Goal: Information Seeking & Learning: Learn about a topic

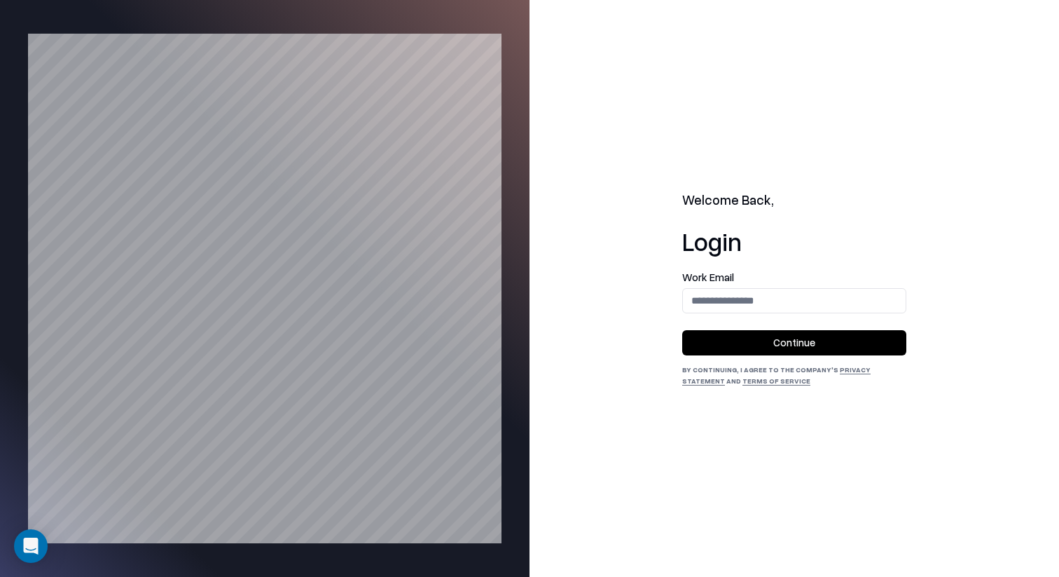
click at [771, 282] on div "Work Email" at bounding box center [794, 292] width 224 height 41
click at [762, 303] on input "email" at bounding box center [794, 300] width 223 height 26
type input "**********"
click at [791, 337] on button "Continue" at bounding box center [794, 342] width 224 height 25
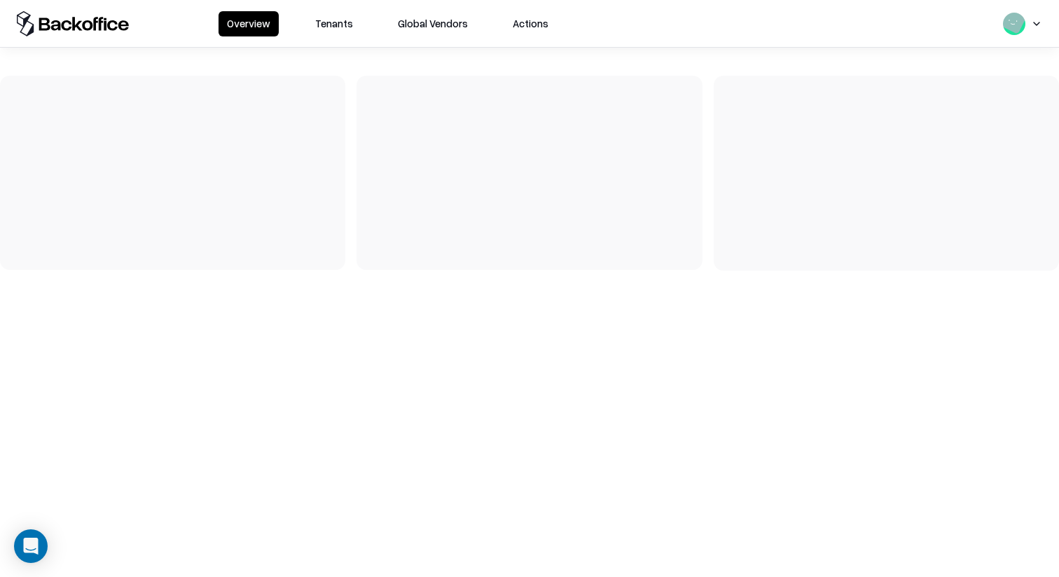
click at [325, 33] on button "Tenants" at bounding box center [334, 23] width 55 height 25
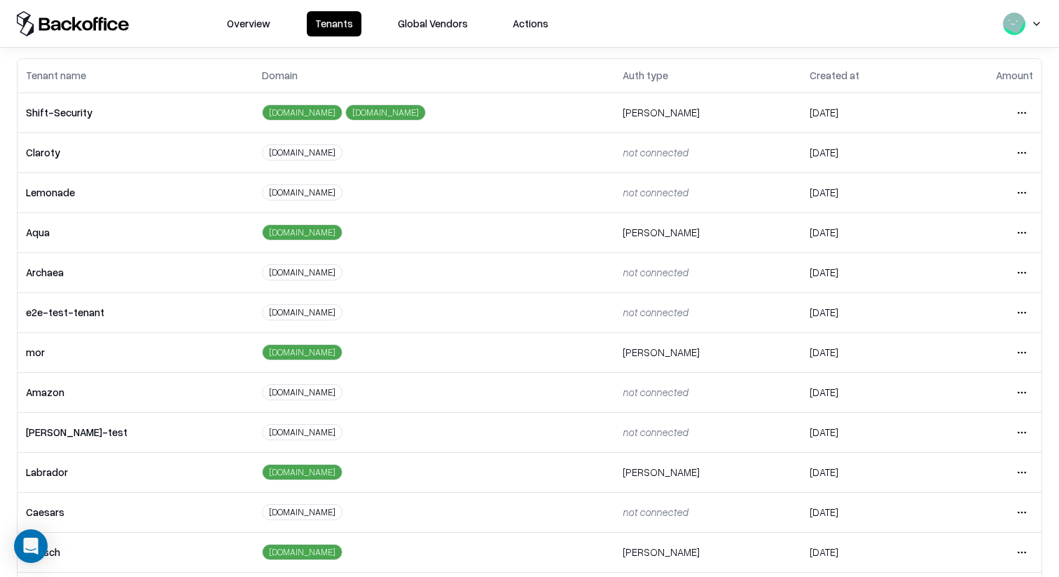
scroll to position [122, 0]
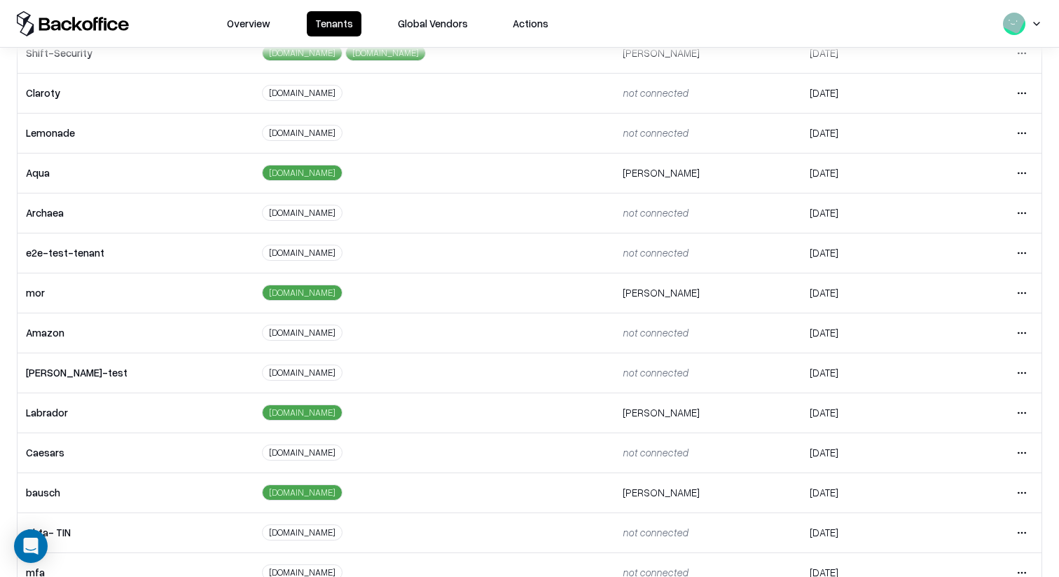
click at [1030, 135] on html "Overview Tenants Global Vendors Actions Tenants Add Tenant Tenant name Domain A…" at bounding box center [529, 288] width 1059 height 577
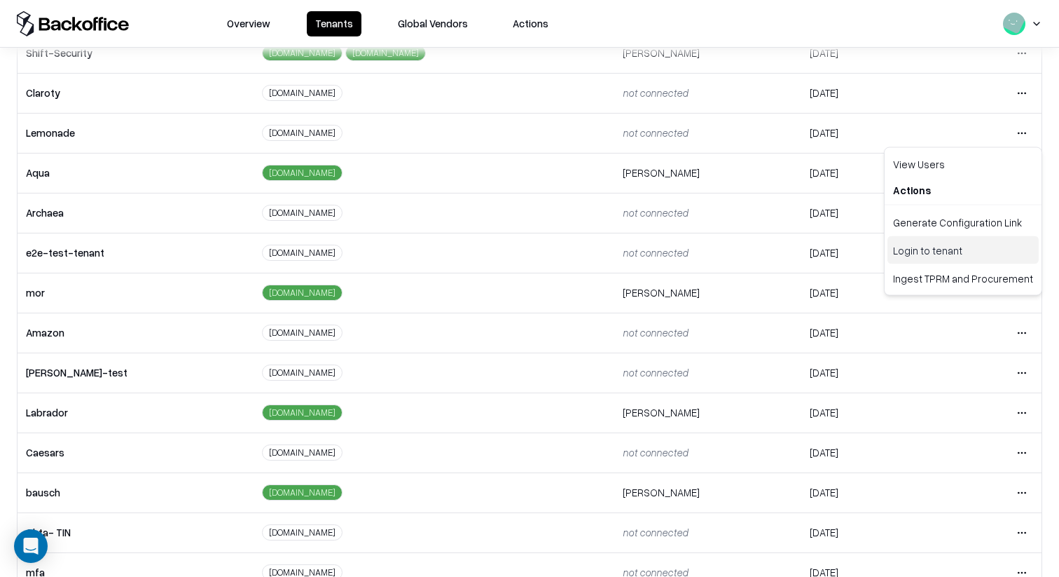
click at [941, 261] on div "Login to tenant" at bounding box center [963, 250] width 151 height 28
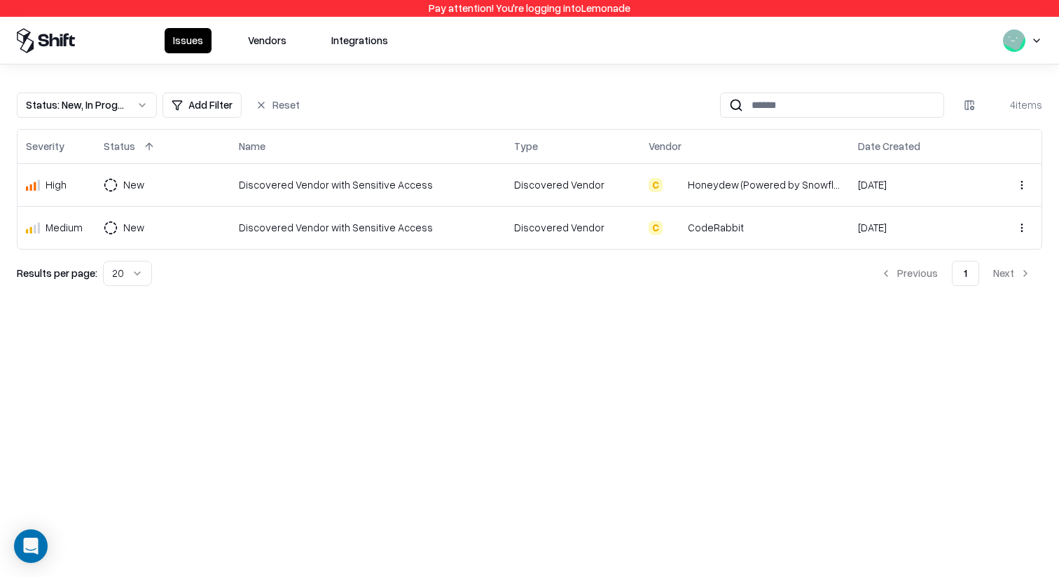
click at [271, 50] on button "Vendors" at bounding box center [267, 40] width 55 height 25
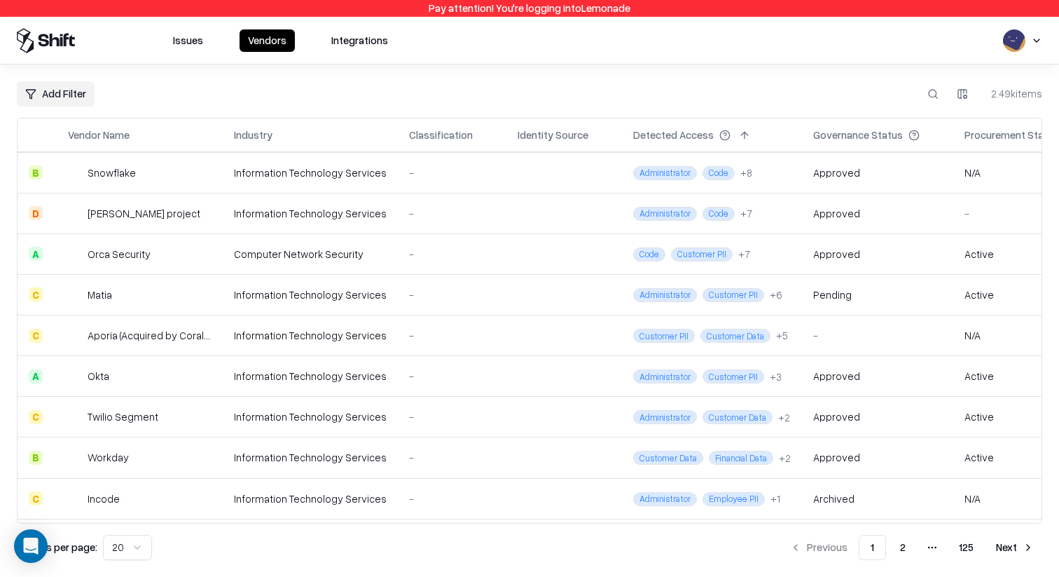
click at [138, 134] on button at bounding box center [143, 135] width 17 height 17
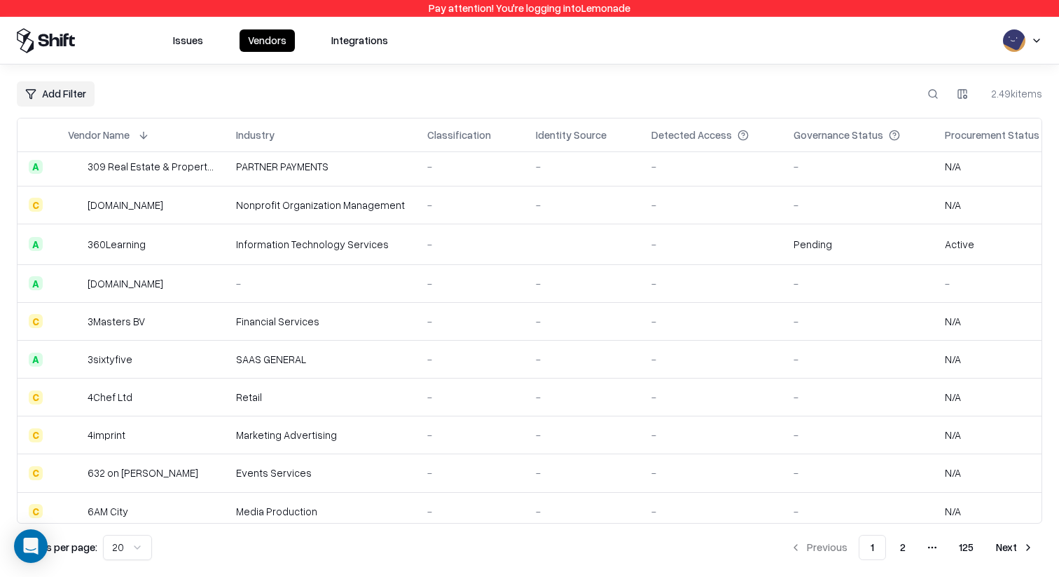
scroll to position [394, 0]
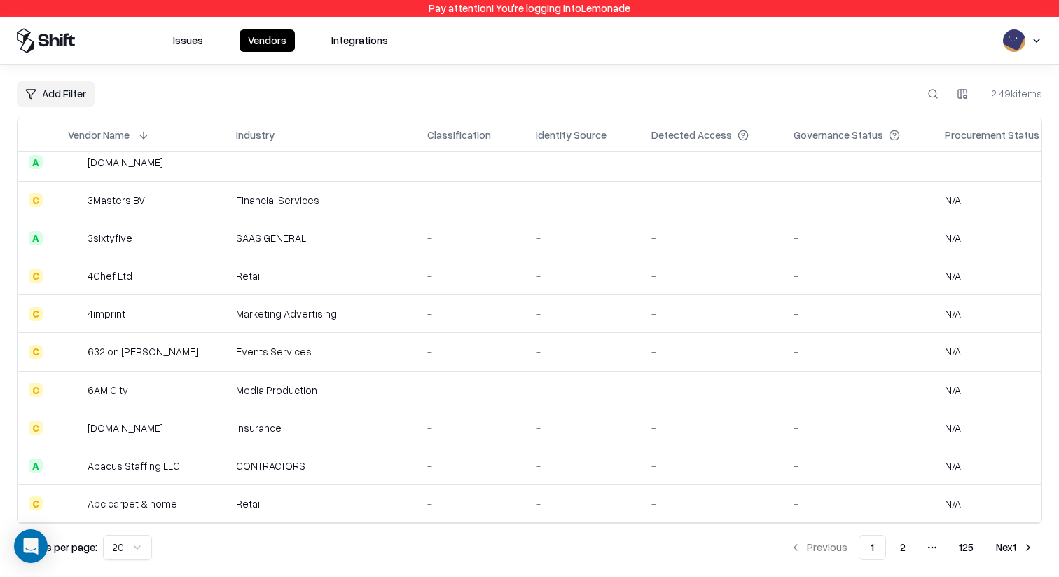
click at [899, 546] on button "2" at bounding box center [903, 546] width 28 height 25
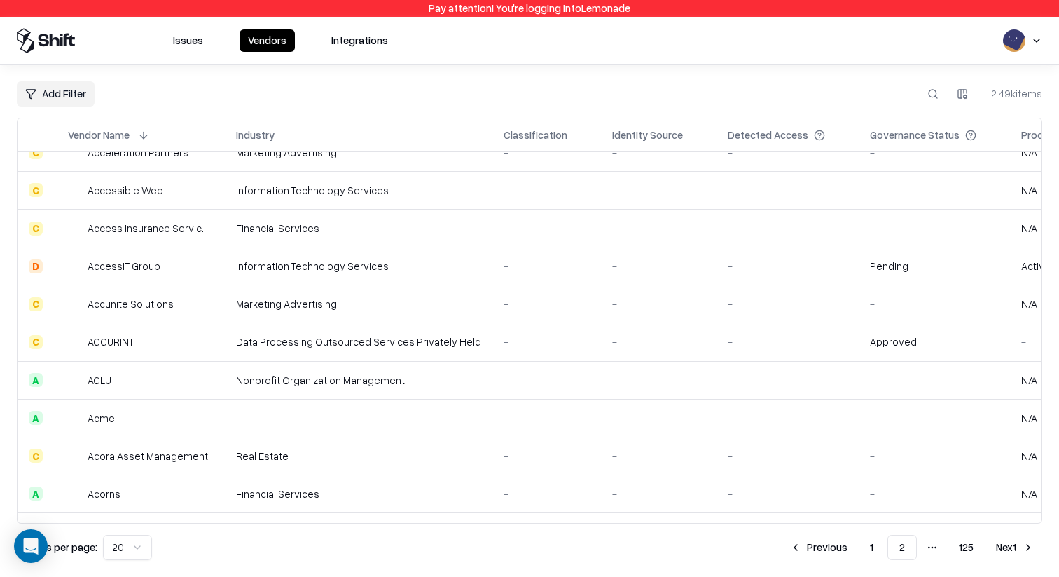
scroll to position [388, 0]
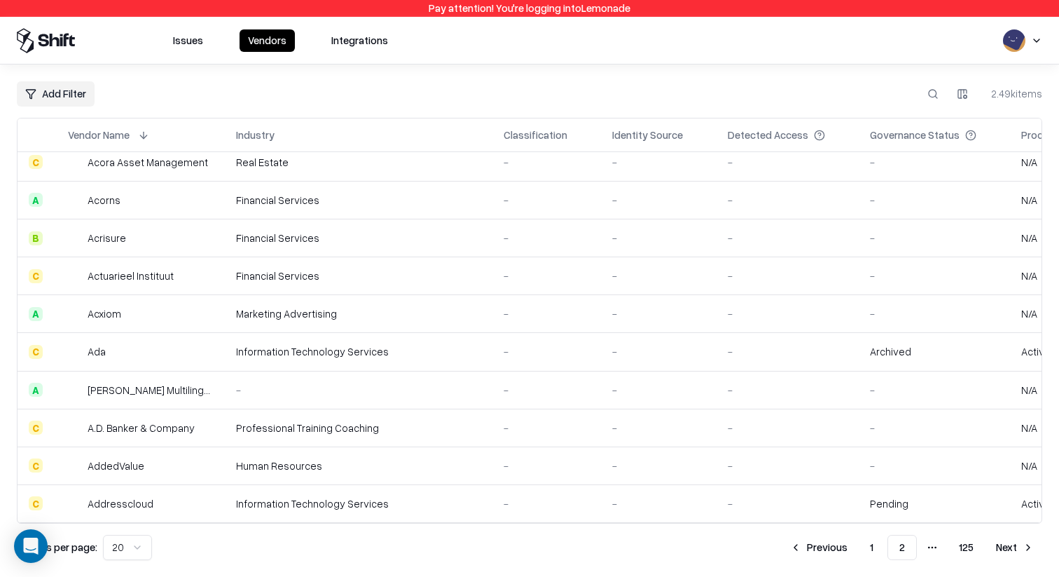
click at [1016, 551] on button "Next" at bounding box center [1015, 546] width 55 height 25
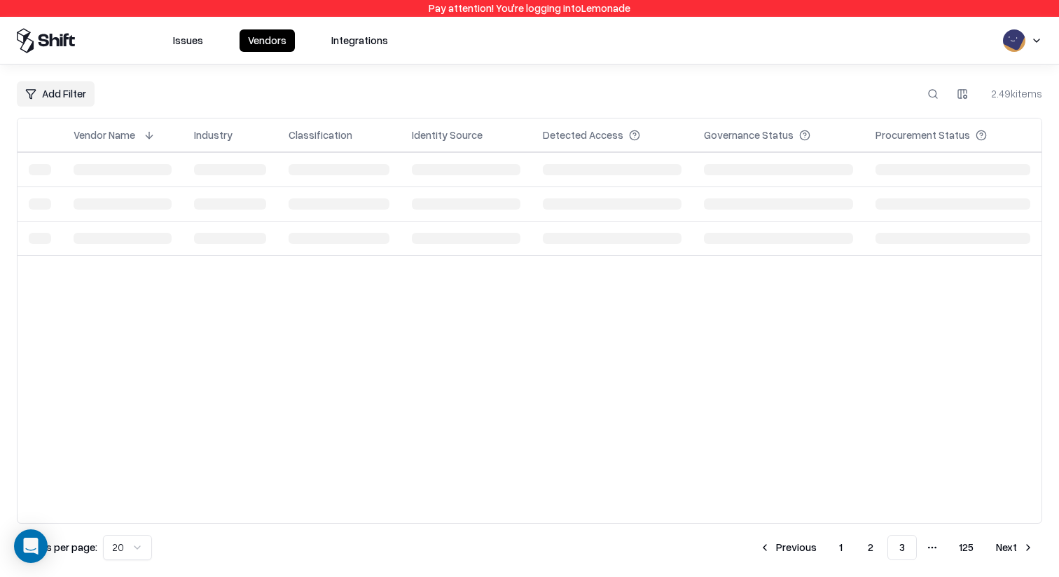
scroll to position [0, 0]
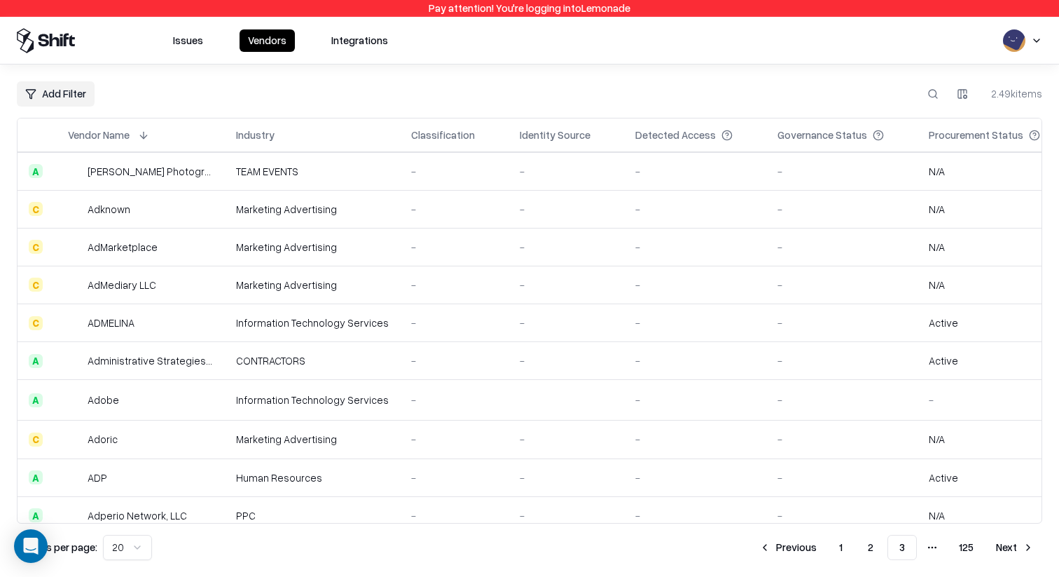
click at [315, 150] on th "Industry" at bounding box center [312, 135] width 175 height 34
click at [315, 131] on div "Industry" at bounding box center [312, 135] width 153 height 17
click at [265, 138] on div "Industry" at bounding box center [255, 134] width 39 height 15
click at [291, 132] on button at bounding box center [288, 135] width 17 height 17
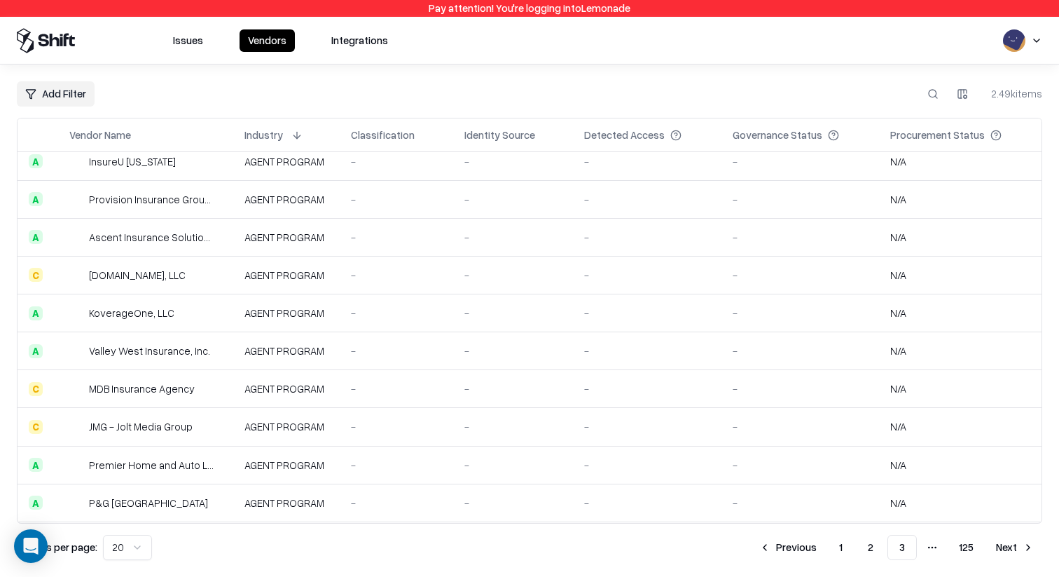
scroll to position [388, 0]
click at [1021, 544] on button "Next" at bounding box center [1015, 546] width 55 height 25
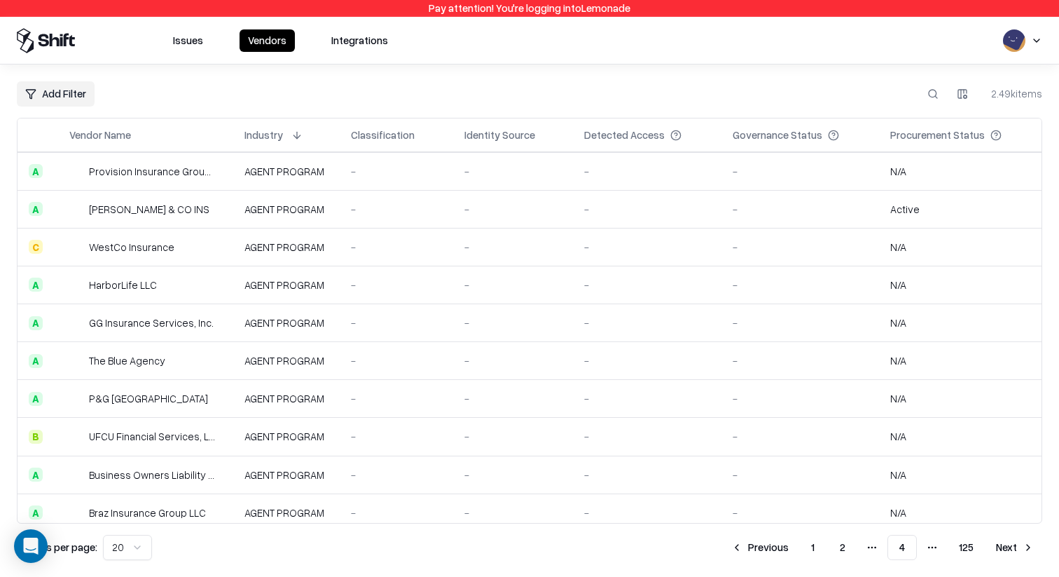
scroll to position [388, 0]
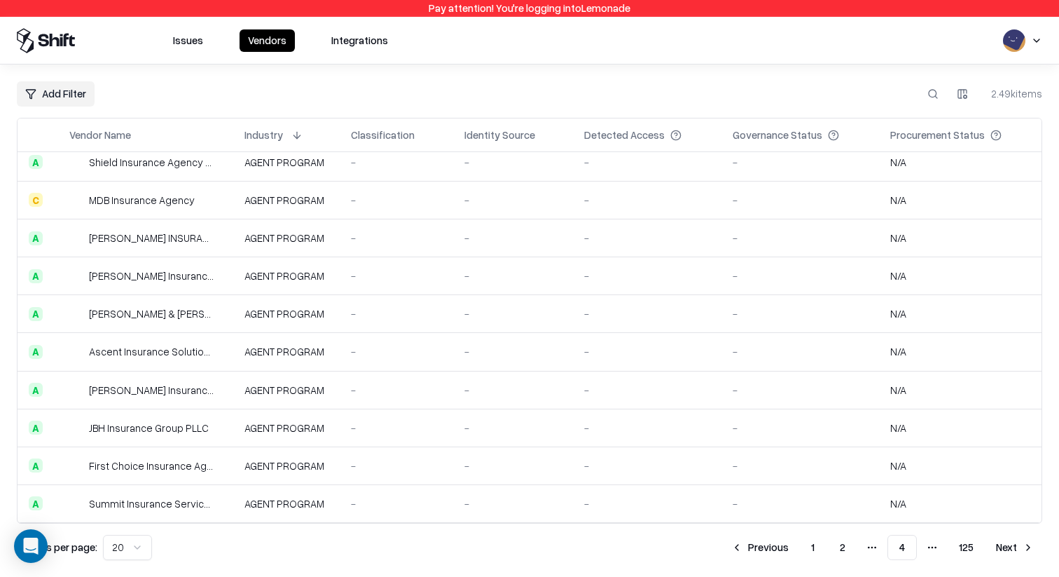
click at [1017, 542] on button "Next" at bounding box center [1015, 546] width 55 height 25
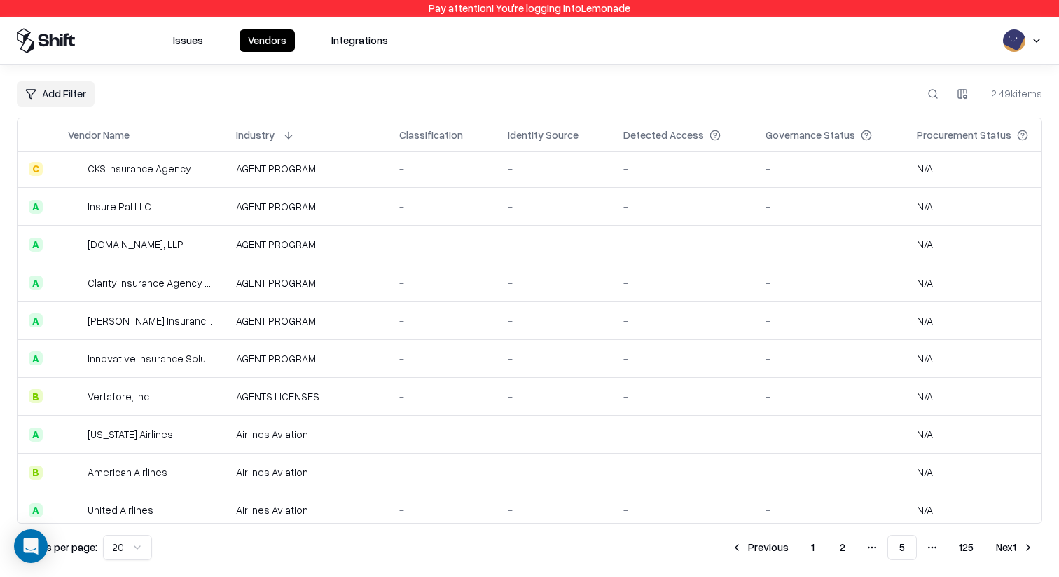
scroll to position [388, 0]
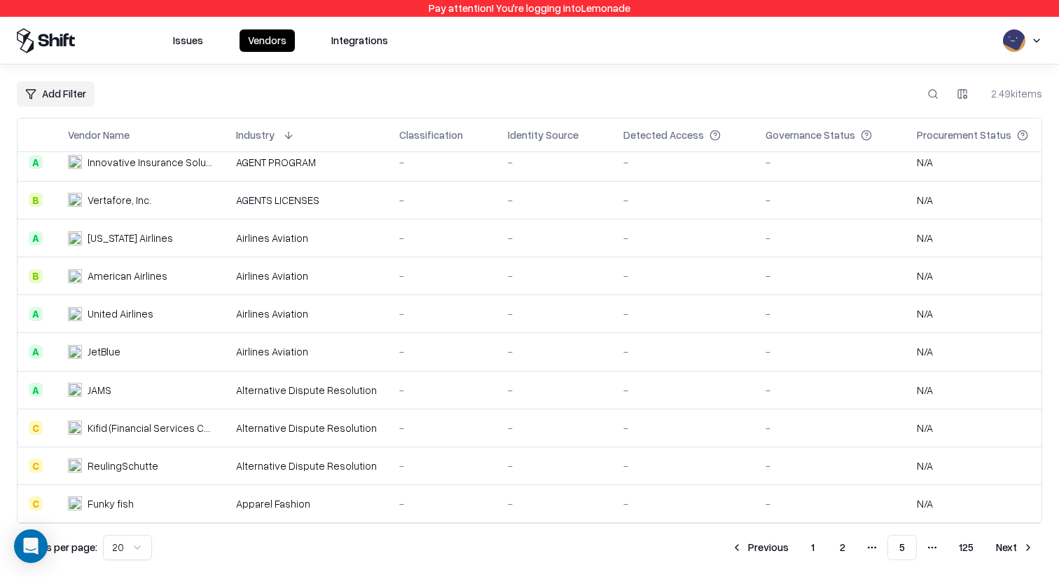
click at [1005, 545] on button "Next" at bounding box center [1015, 546] width 55 height 25
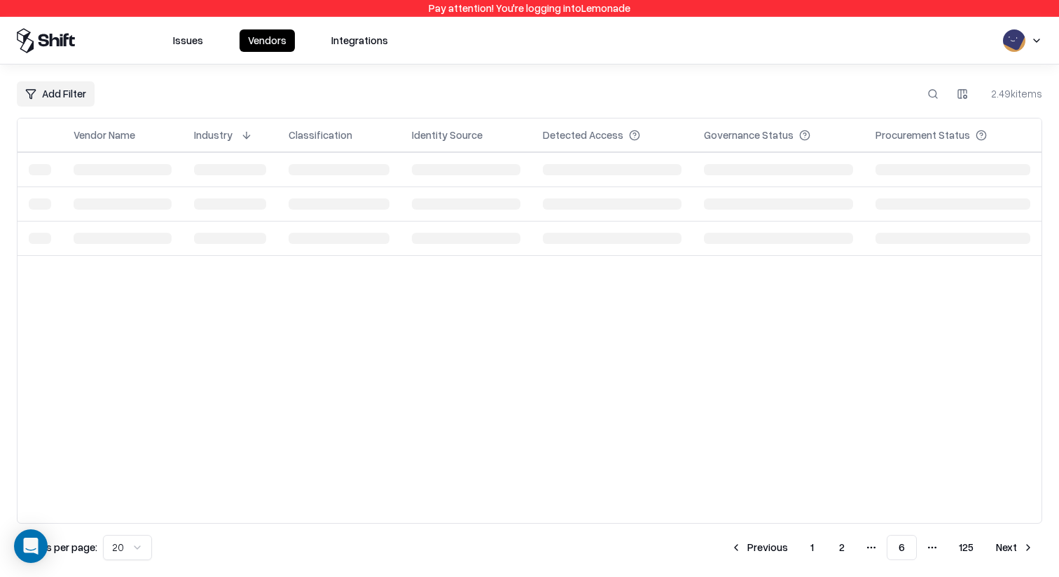
scroll to position [0, 0]
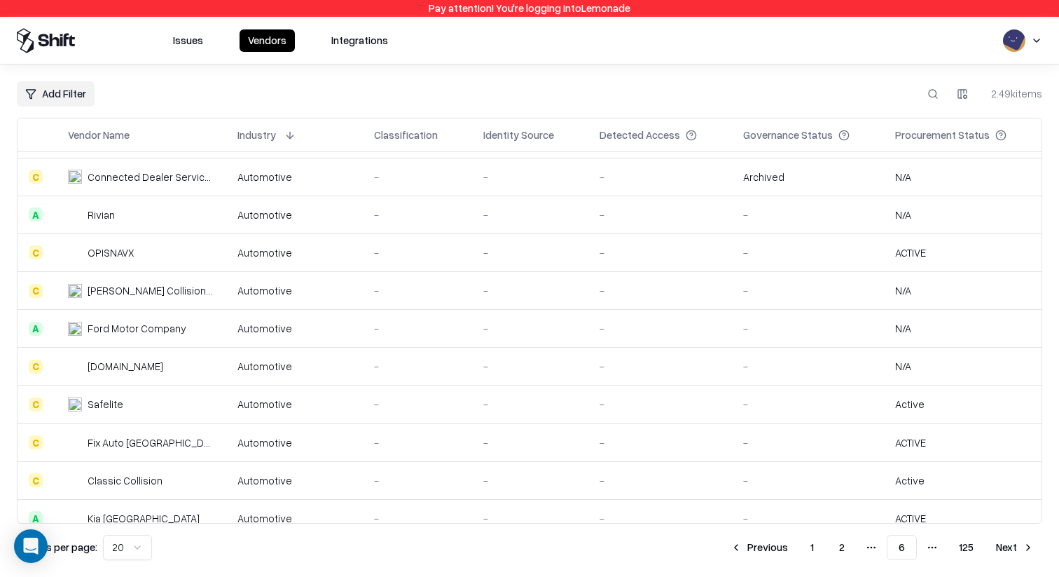
scroll to position [391, 0]
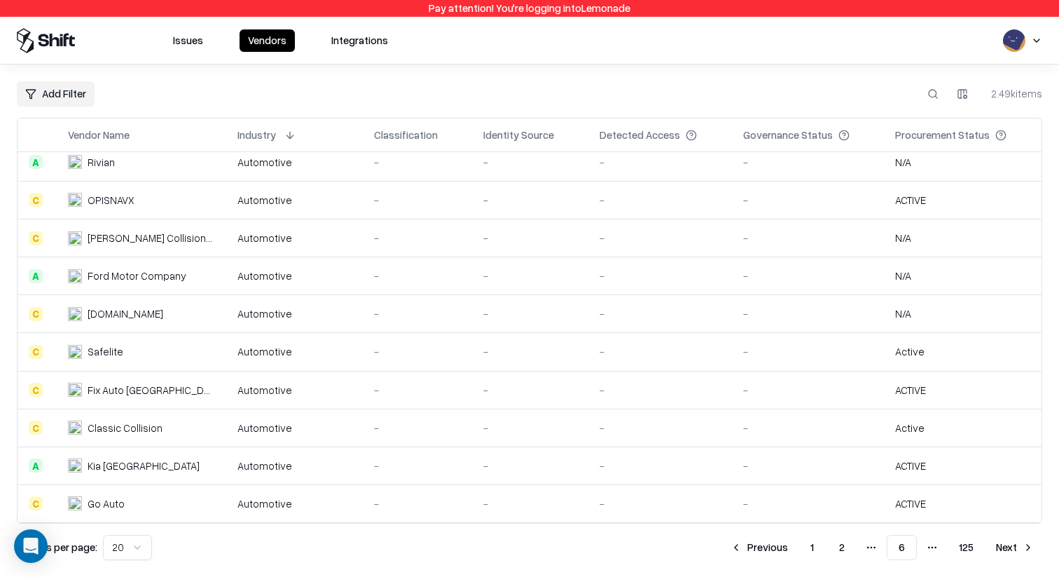
click at [1000, 548] on button "Next" at bounding box center [1015, 546] width 55 height 25
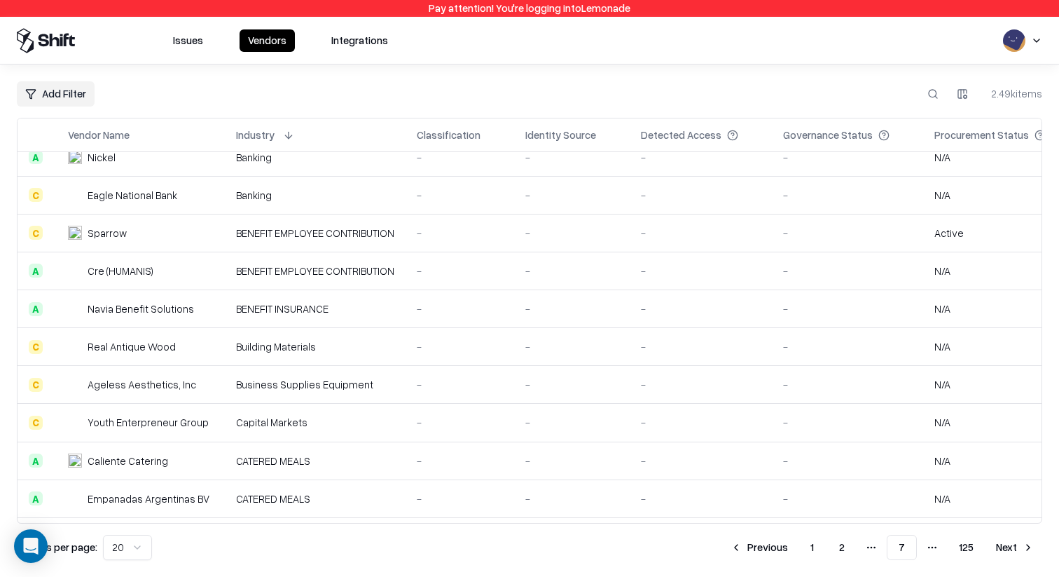
scroll to position [333, 0]
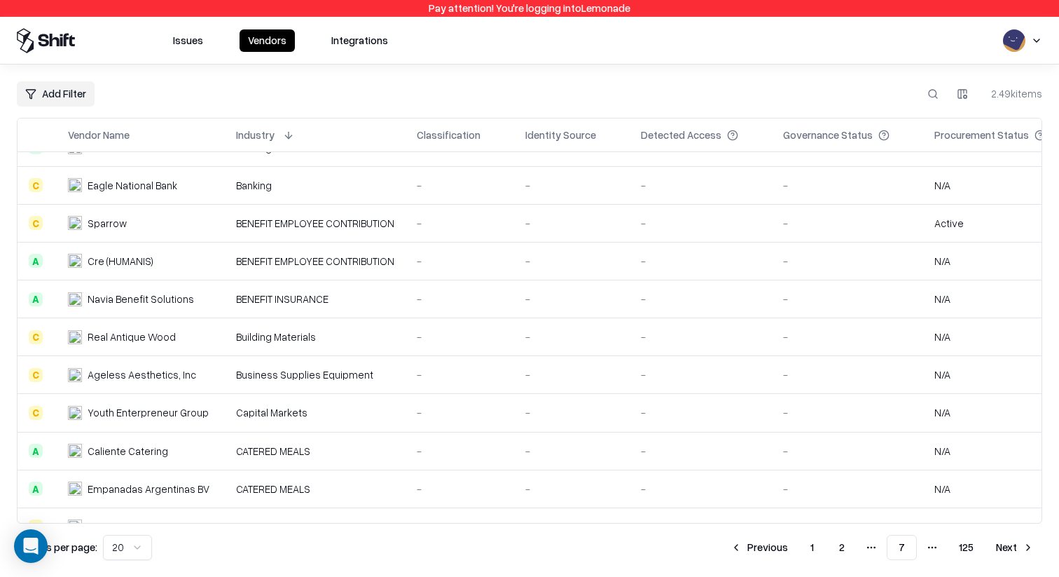
click at [1002, 536] on button "Next" at bounding box center [1015, 546] width 55 height 25
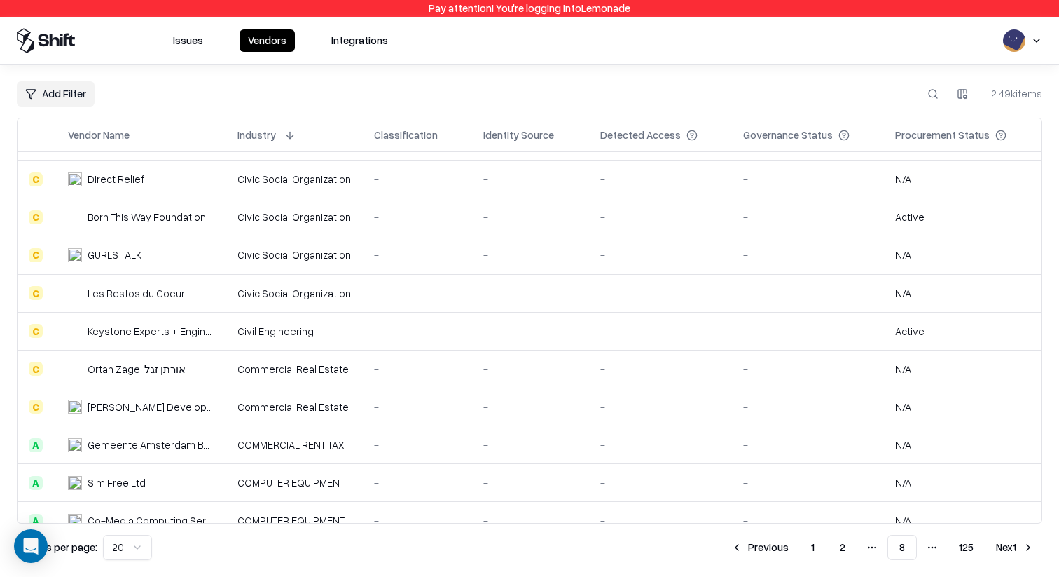
scroll to position [388, 0]
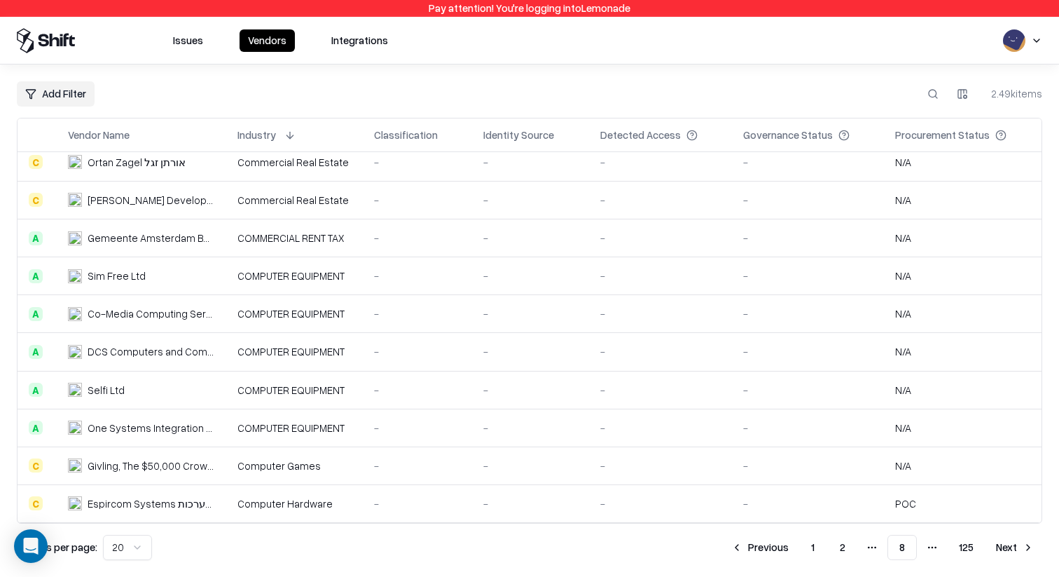
click at [1006, 548] on button "Next" at bounding box center [1015, 546] width 55 height 25
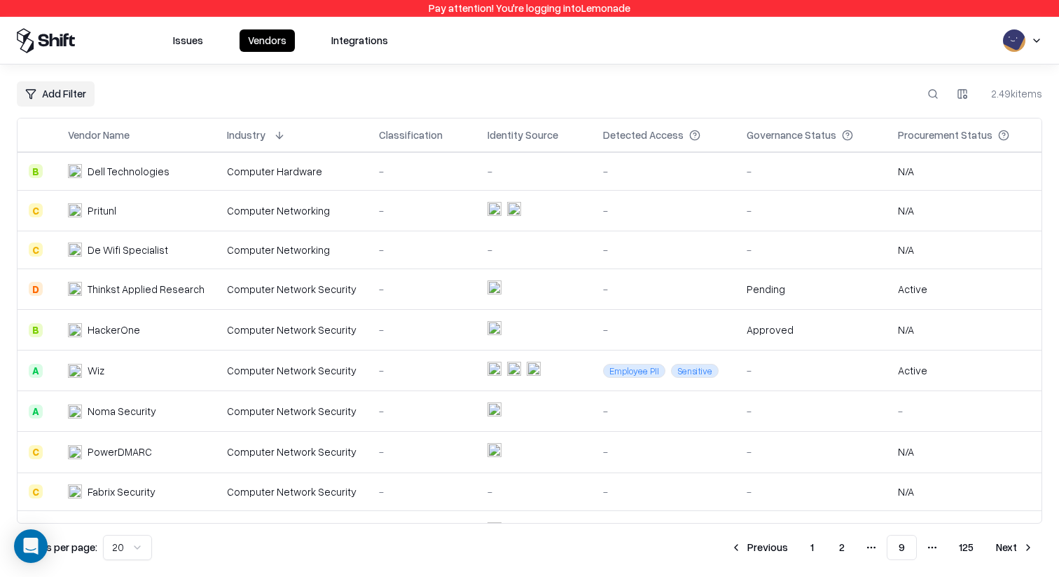
scroll to position [422, 0]
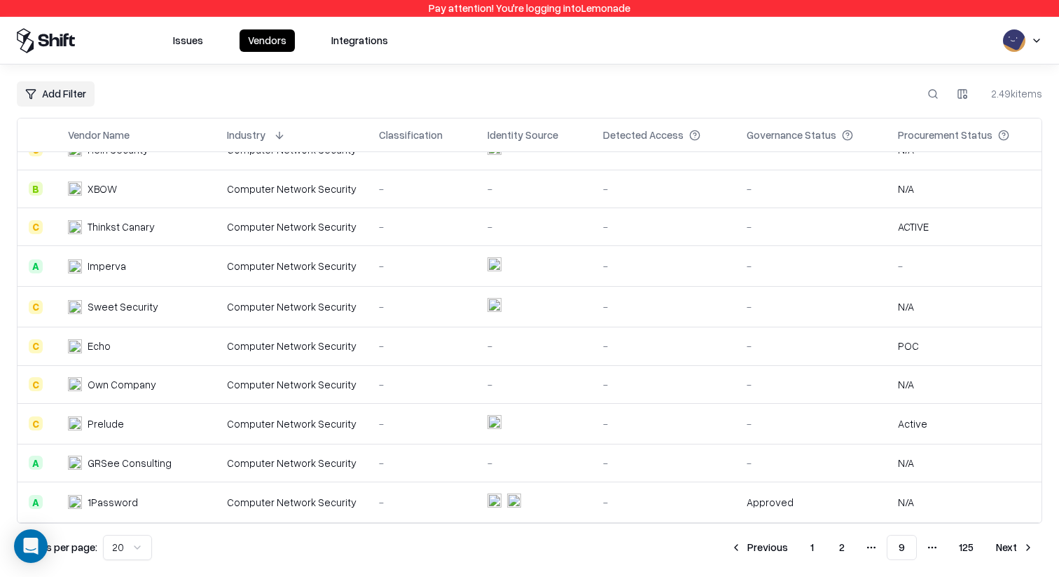
click at [1008, 549] on button "Next" at bounding box center [1015, 546] width 55 height 25
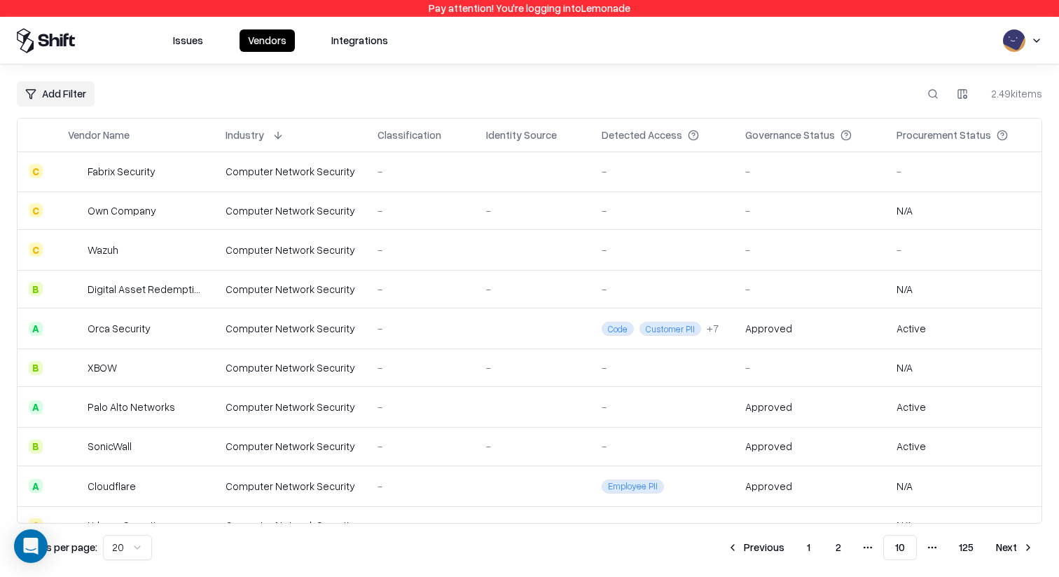
scroll to position [427, 0]
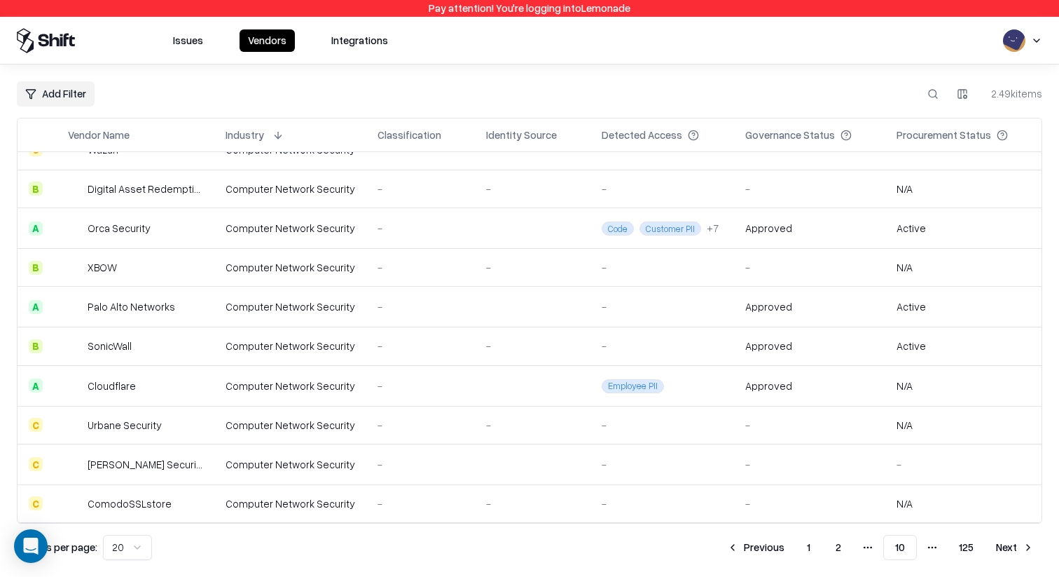
click at [766, 551] on button "Previous" at bounding box center [756, 546] width 74 height 25
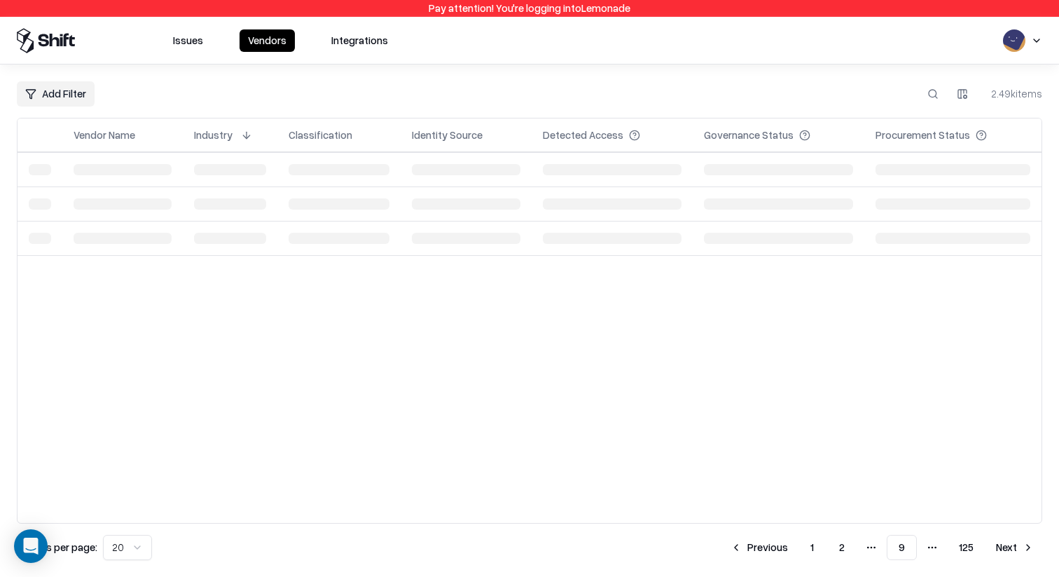
scroll to position [0, 0]
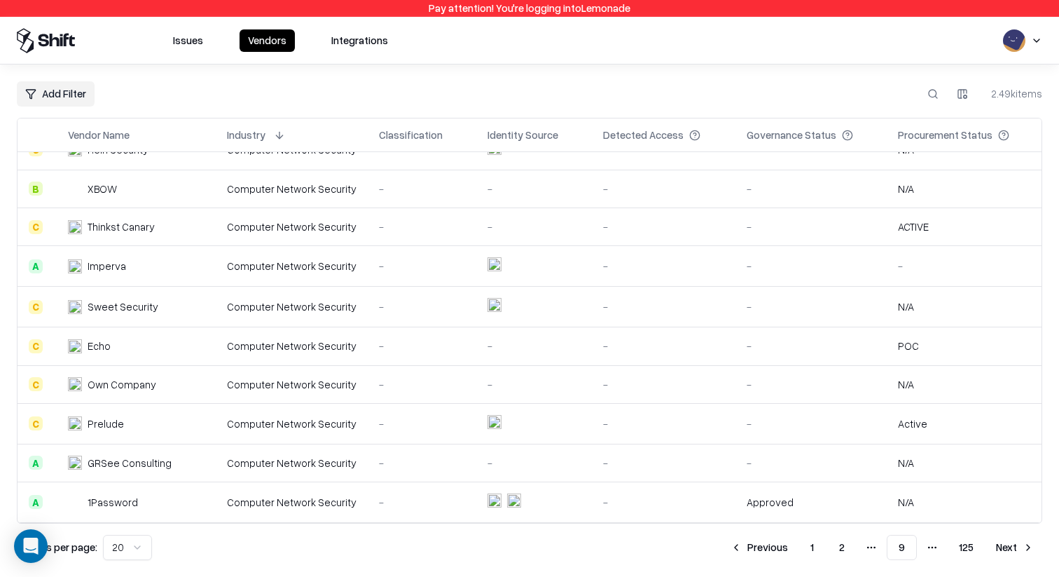
click at [778, 551] on button "Previous" at bounding box center [759, 546] width 74 height 25
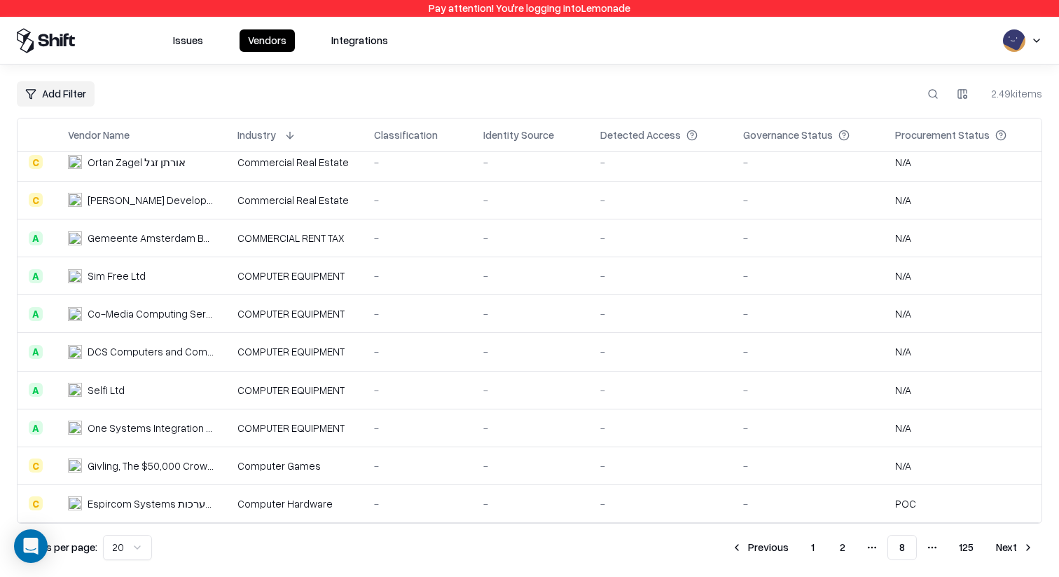
click at [750, 554] on button "Previous" at bounding box center [760, 546] width 74 height 25
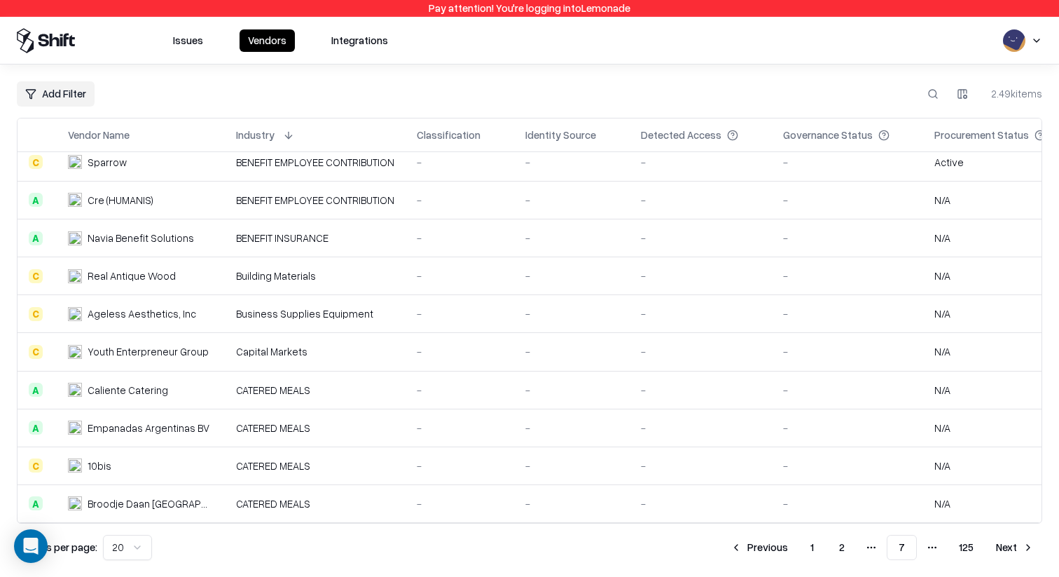
click at [565, 139] on div "Identity Source" at bounding box center [560, 134] width 71 height 15
click at [602, 139] on button at bounding box center [610, 135] width 17 height 17
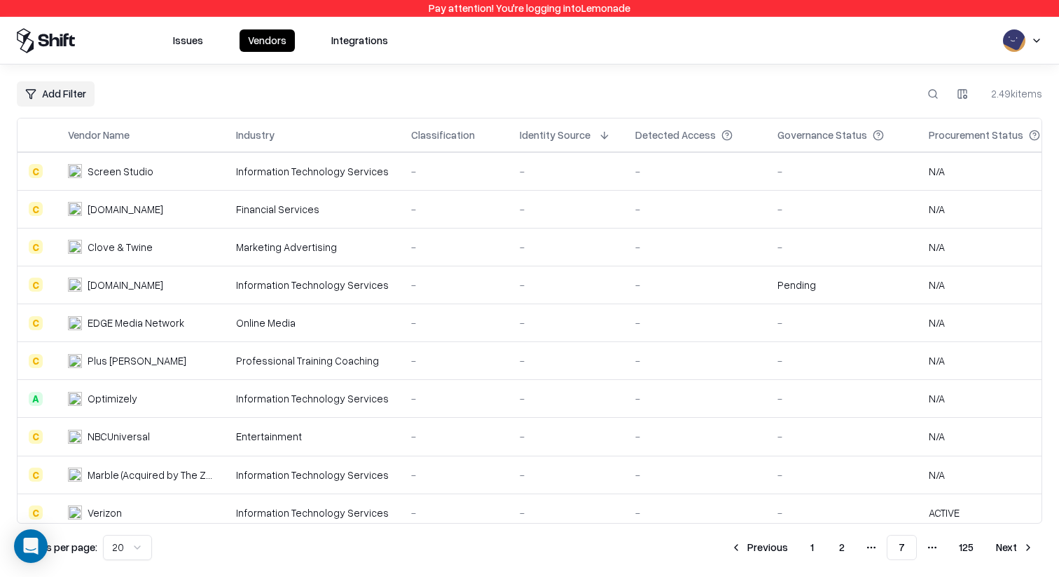
click at [596, 135] on button at bounding box center [604, 135] width 17 height 17
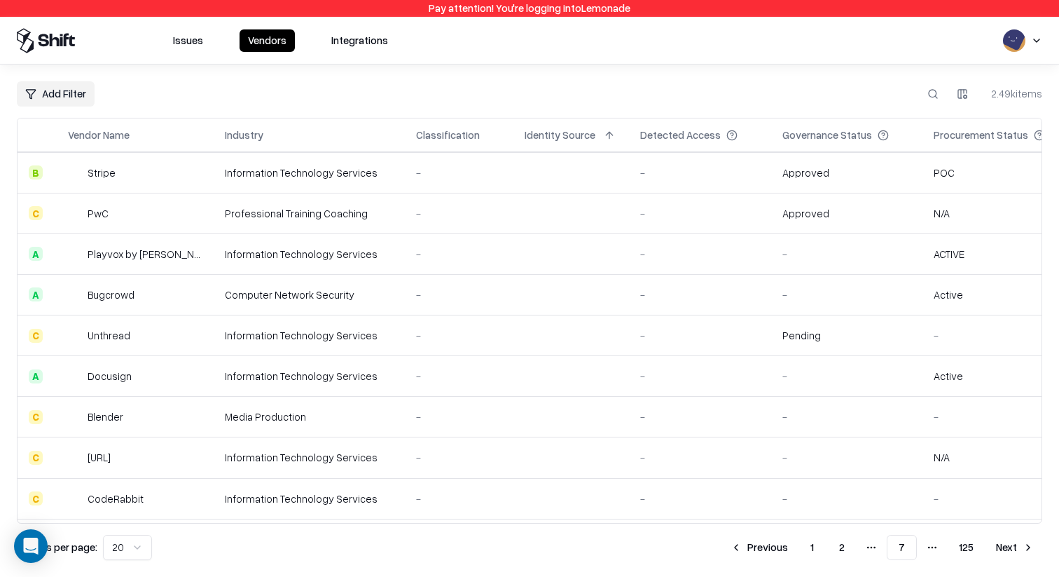
click at [198, 41] on button "Issues" at bounding box center [188, 40] width 47 height 22
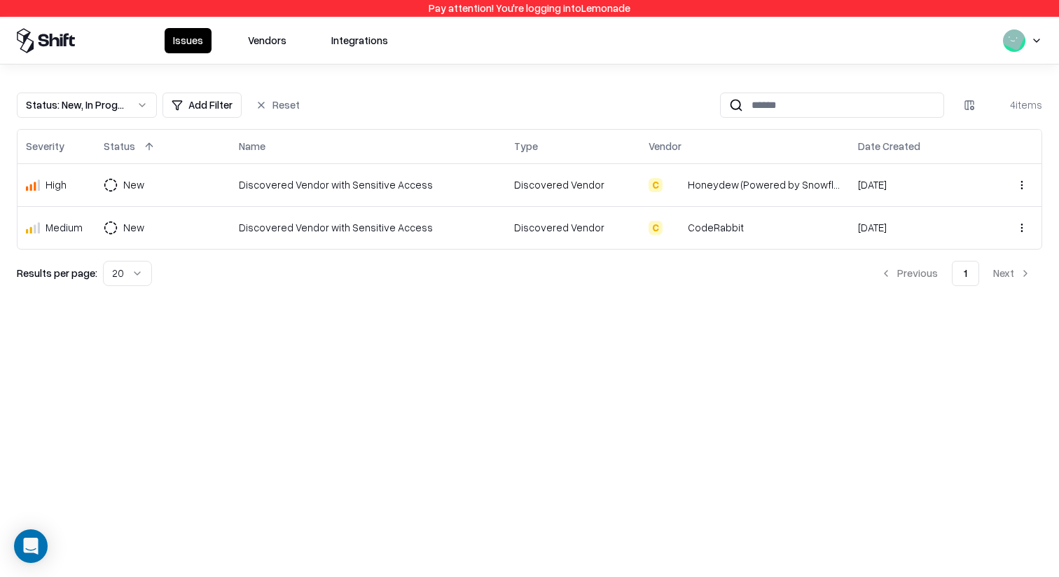
click at [270, 50] on button "Vendors" at bounding box center [267, 40] width 55 height 25
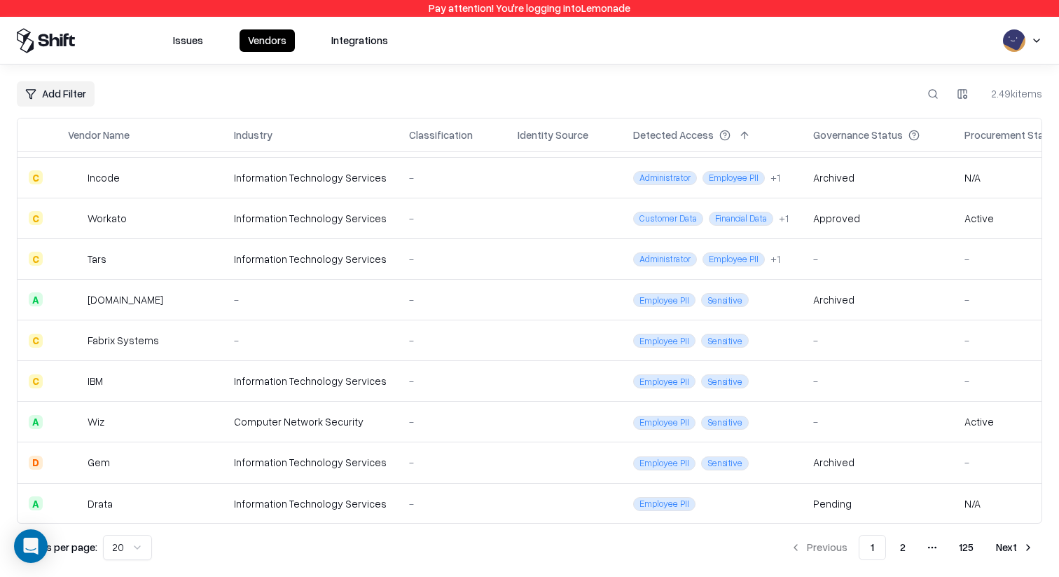
scroll to position [441, 0]
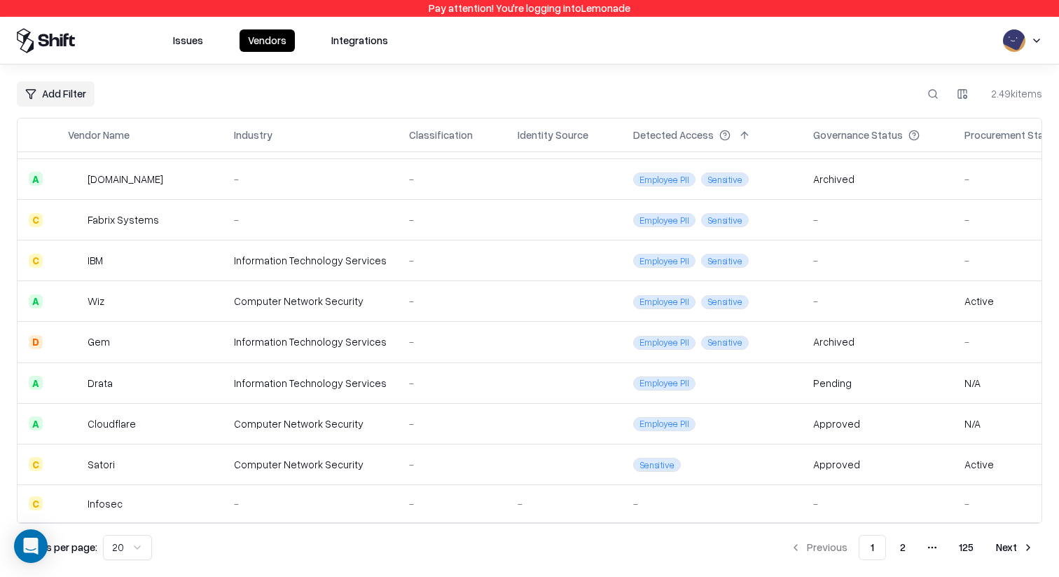
click at [913, 540] on button "2" at bounding box center [903, 546] width 28 height 25
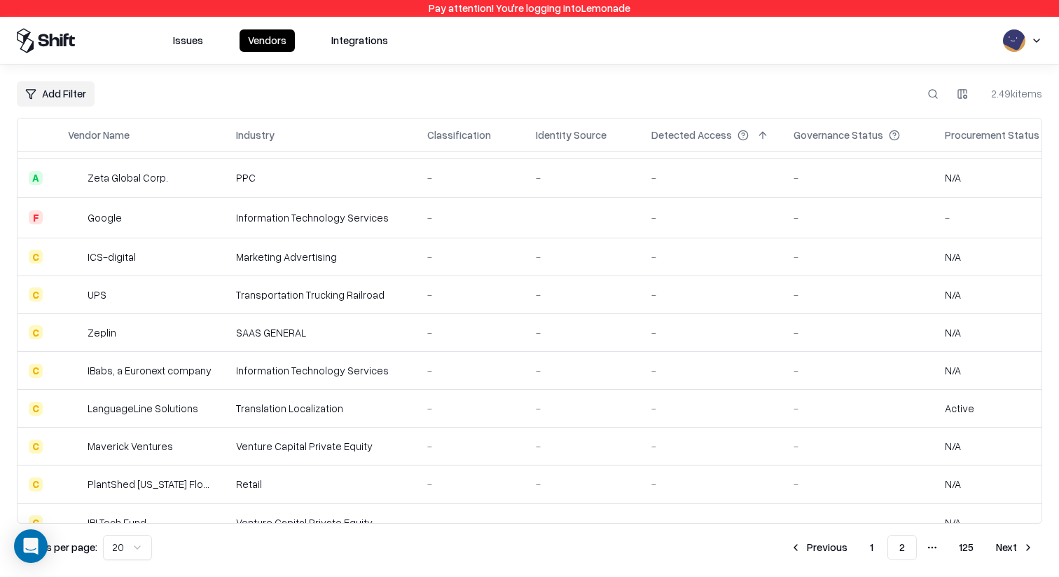
scroll to position [391, 0]
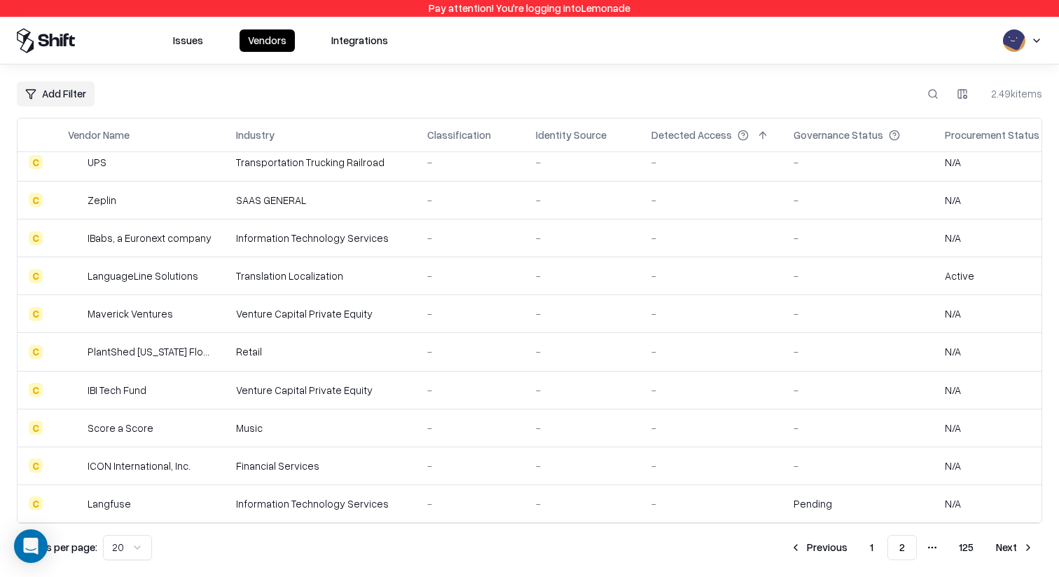
click at [1005, 544] on button "Next" at bounding box center [1015, 546] width 55 height 25
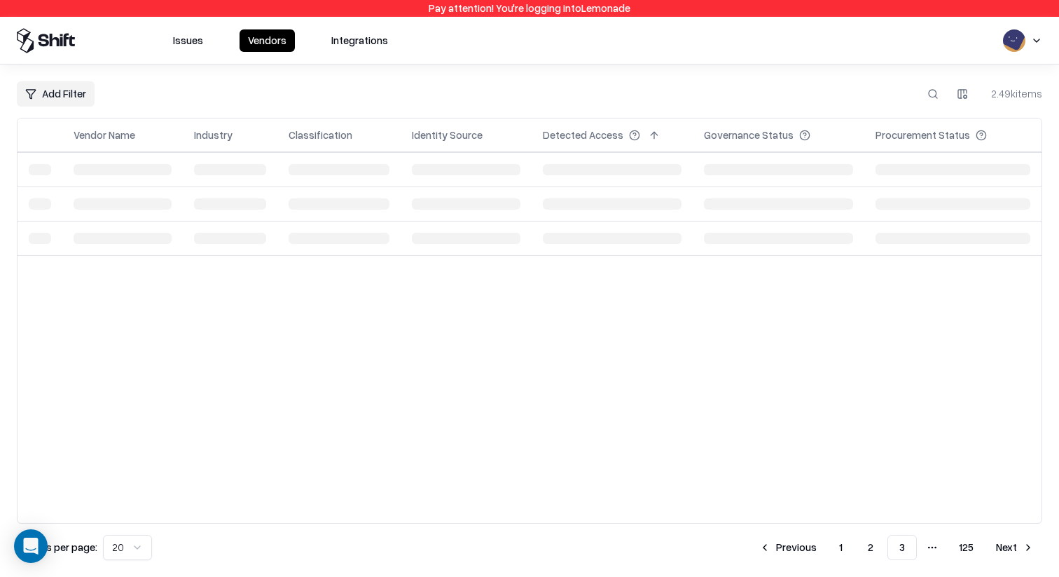
scroll to position [0, 0]
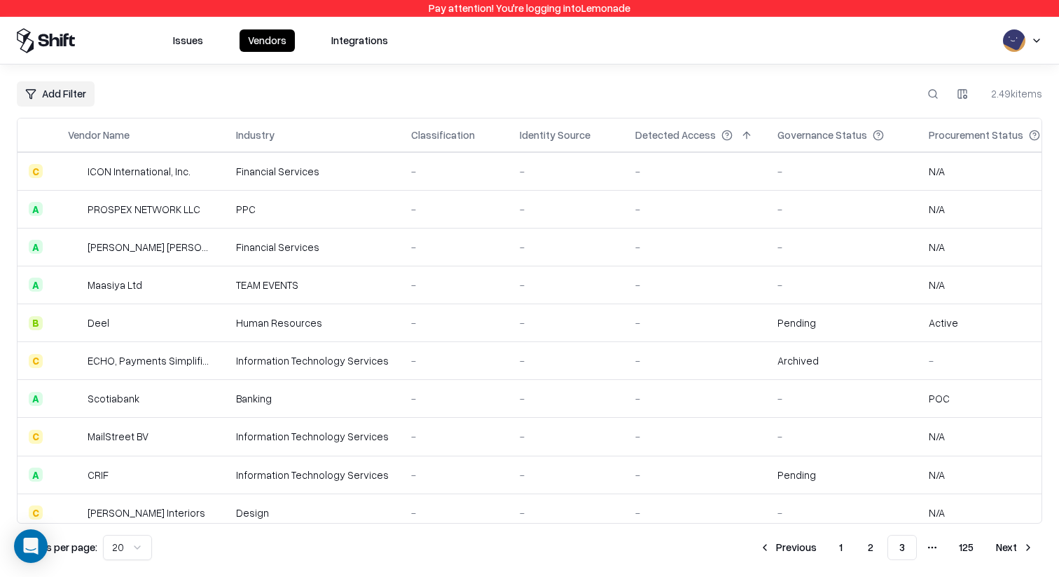
click at [805, 555] on button "Previous" at bounding box center [788, 546] width 74 height 25
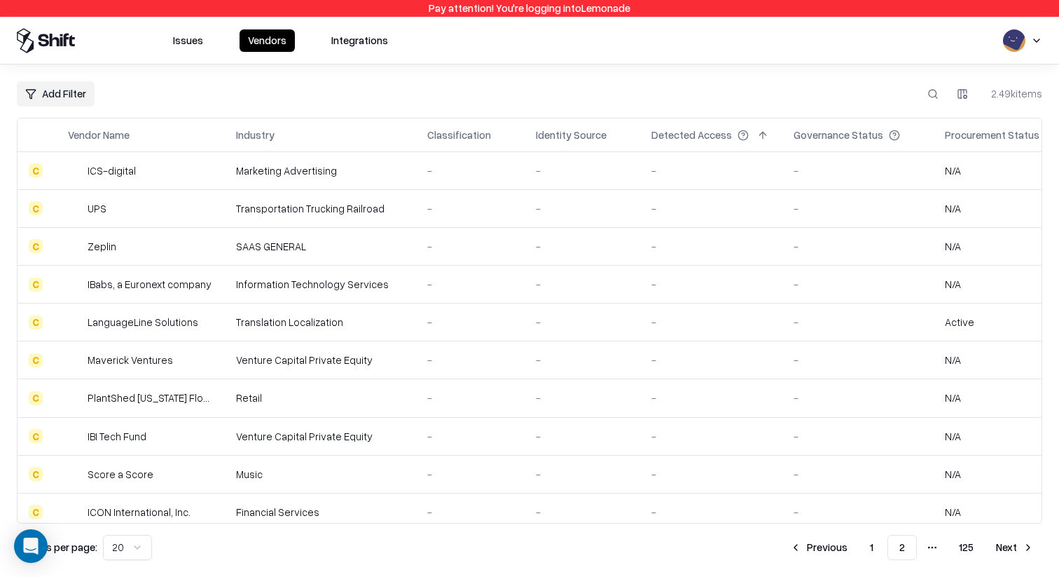
scroll to position [391, 0]
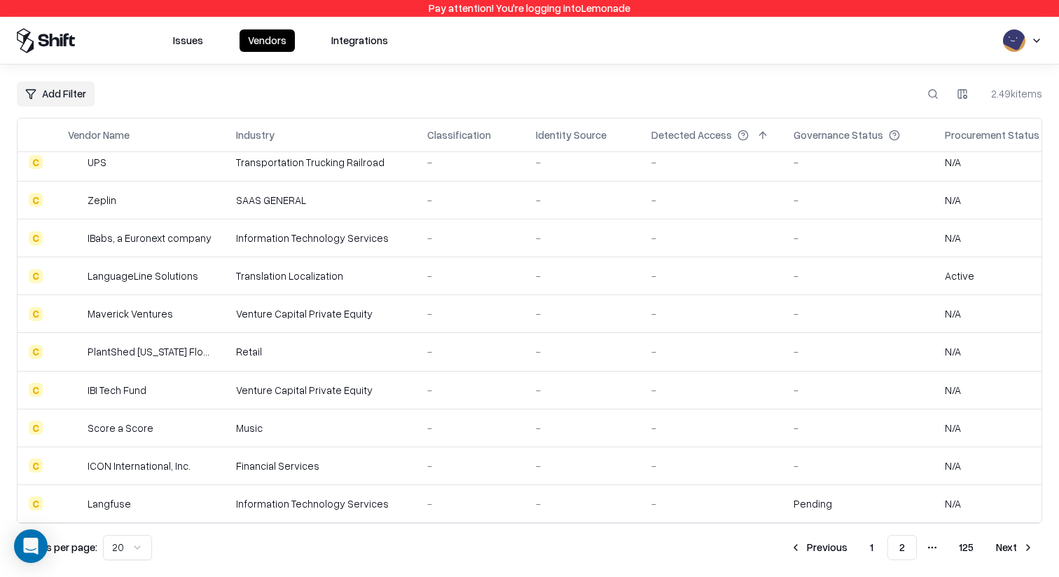
click at [1011, 542] on button "Next" at bounding box center [1015, 546] width 55 height 25
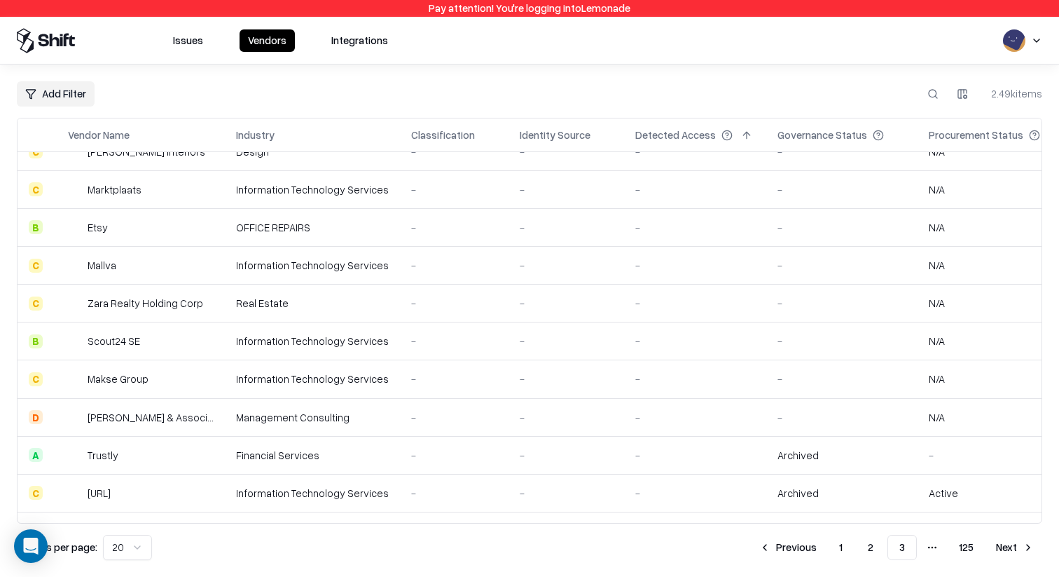
scroll to position [388, 0]
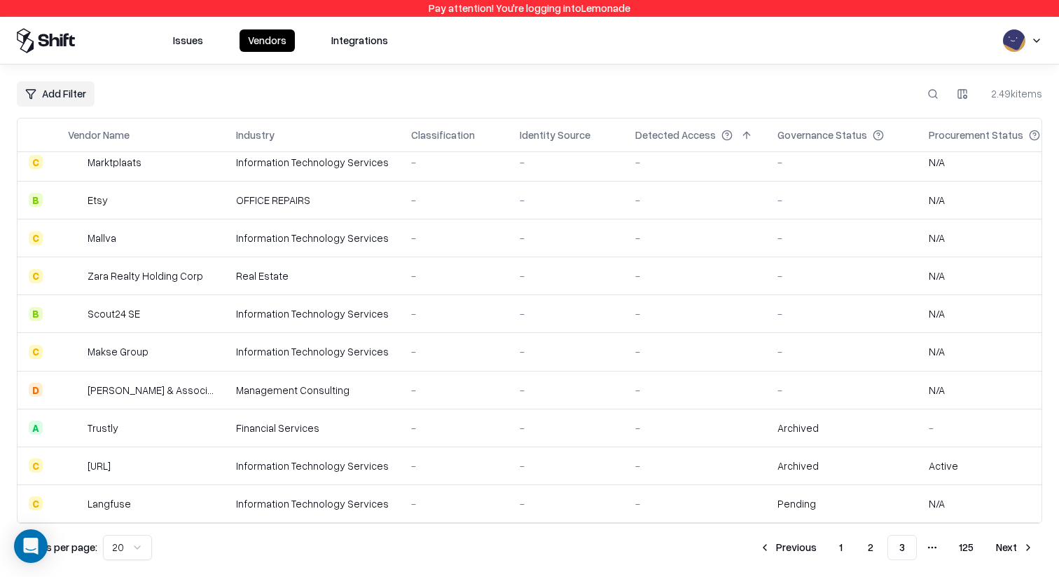
click at [810, 557] on button "Previous" at bounding box center [788, 546] width 74 height 25
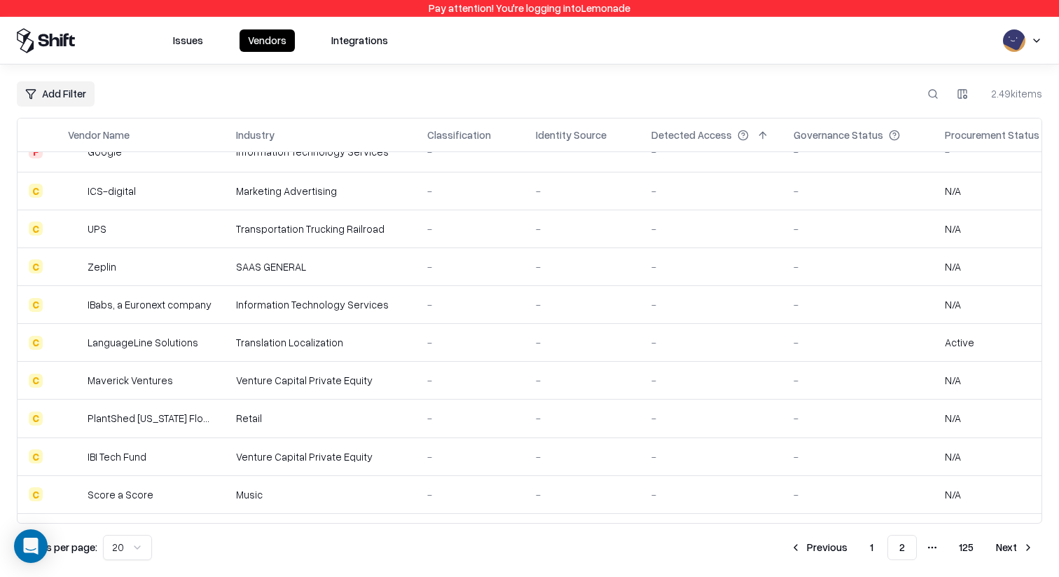
scroll to position [391, 0]
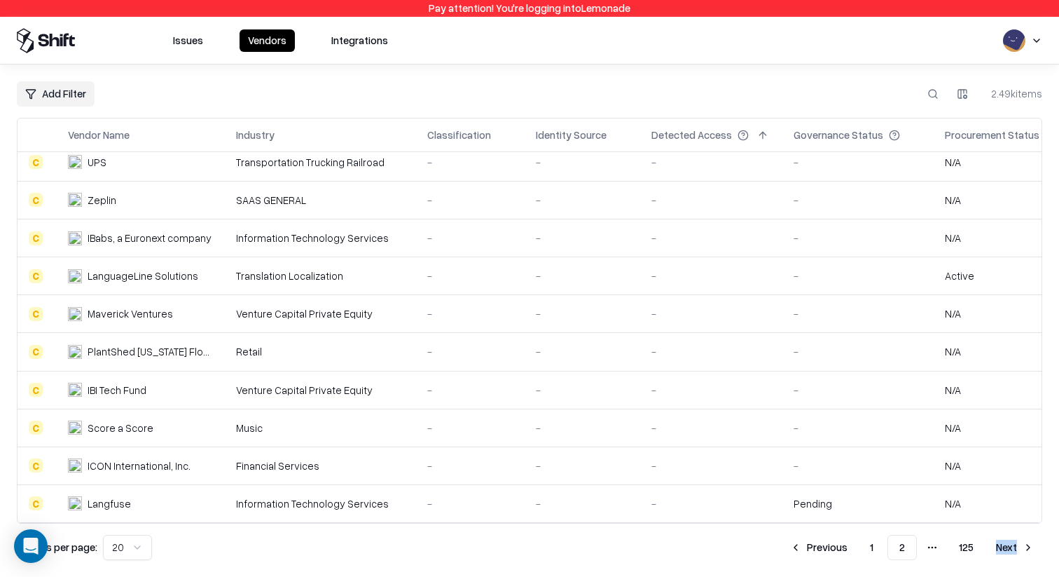
click at [1007, 547] on button "Next" at bounding box center [1015, 546] width 55 height 25
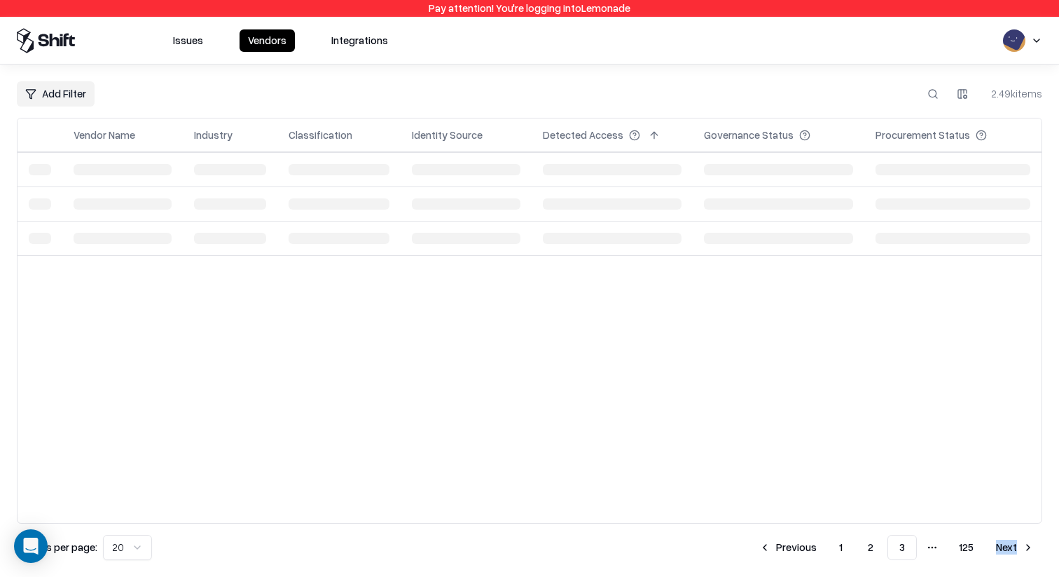
scroll to position [0, 0]
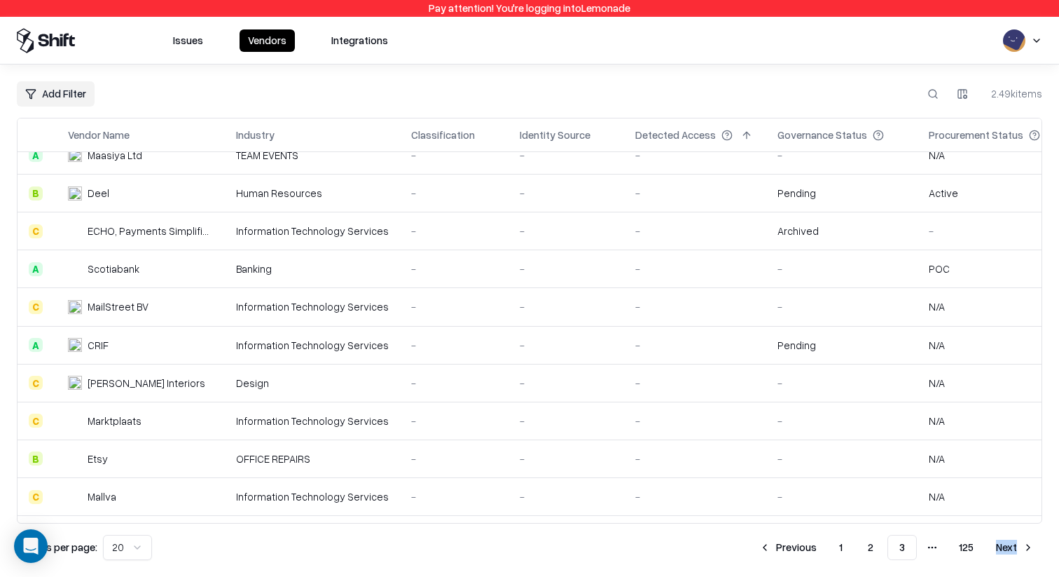
scroll to position [388, 0]
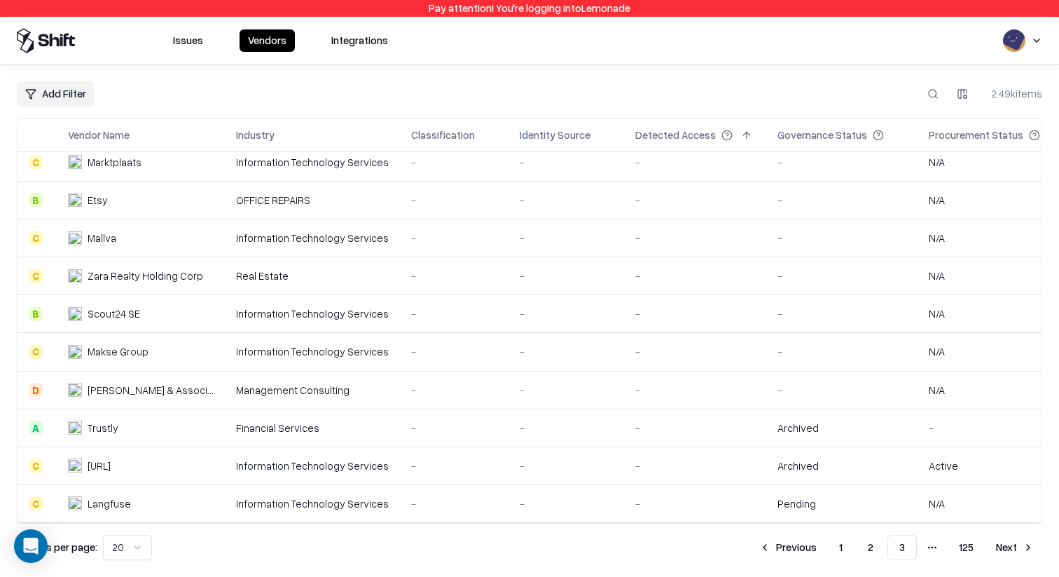
click at [219, 48] on div "Issues Vendors Integrations" at bounding box center [281, 40] width 232 height 22
click at [198, 45] on button "Issues" at bounding box center [188, 40] width 47 height 22
